Goal: Check status: Check status

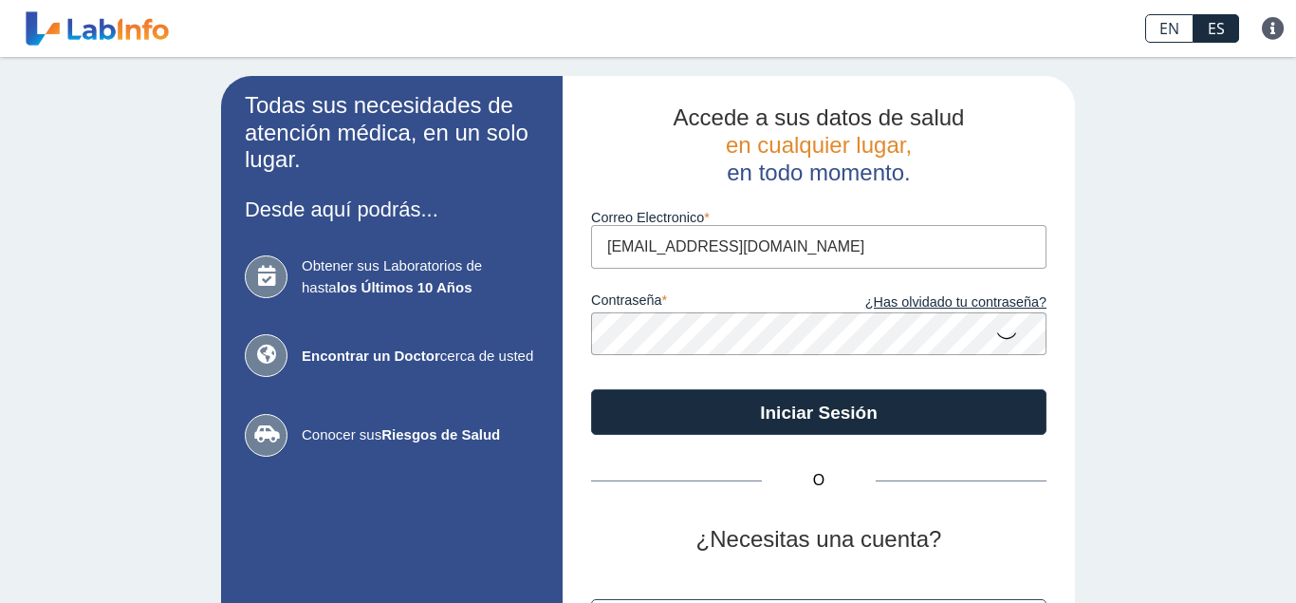
click at [801, 413] on button "Iniciar Sesión" at bounding box center [818, 412] width 455 height 46
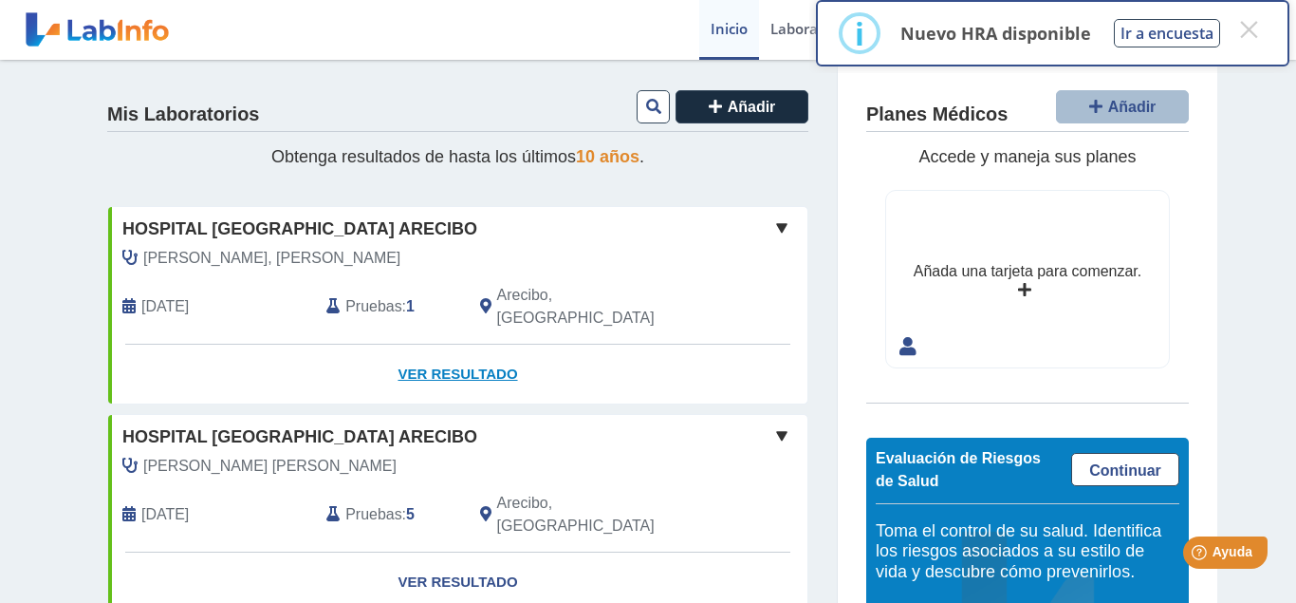
click at [445, 345] on link "Ver Resultado" at bounding box center [457, 374] width 699 height 60
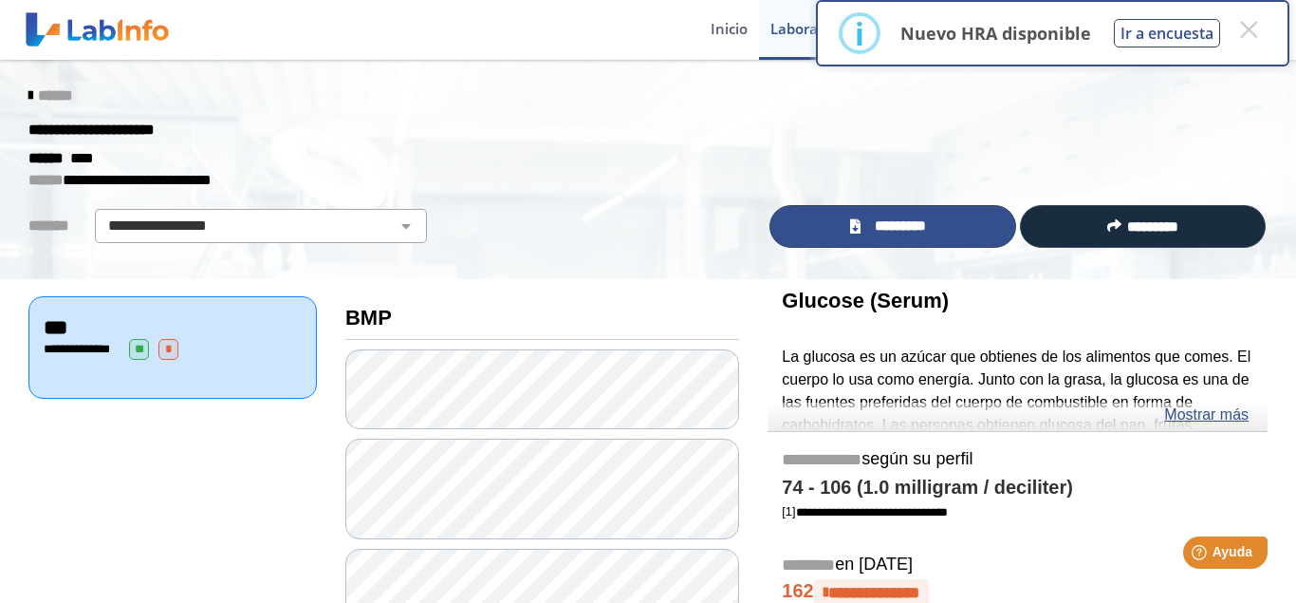
drag, startPoint x: 859, startPoint y: 221, endPoint x: 870, endPoint y: 205, distance: 19.7
click at [861, 217] on link "*********" at bounding box center [893, 226] width 246 height 43
